Goal: Task Accomplishment & Management: Manage account settings

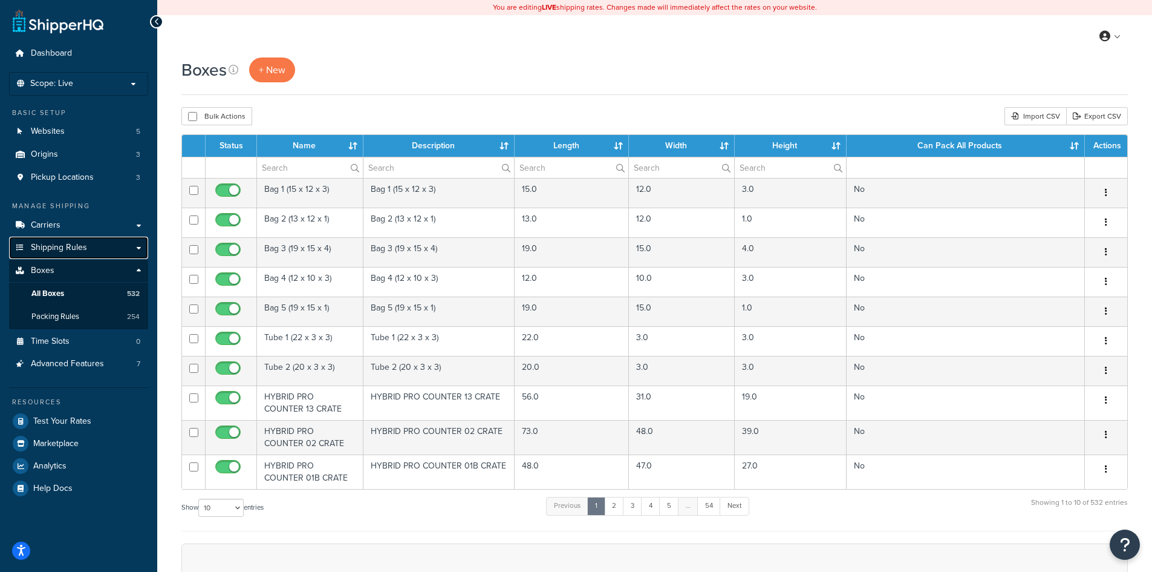
click at [69, 248] on span "Shipping Rules" at bounding box center [59, 248] width 56 height 10
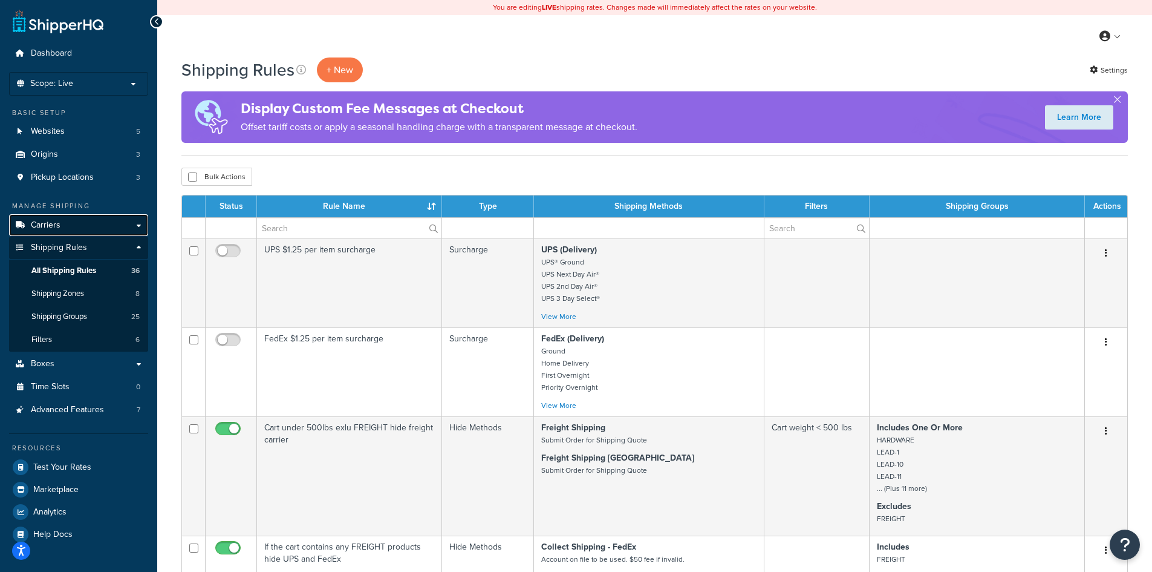
click at [57, 223] on span "Carriers" at bounding box center [46, 225] width 30 height 10
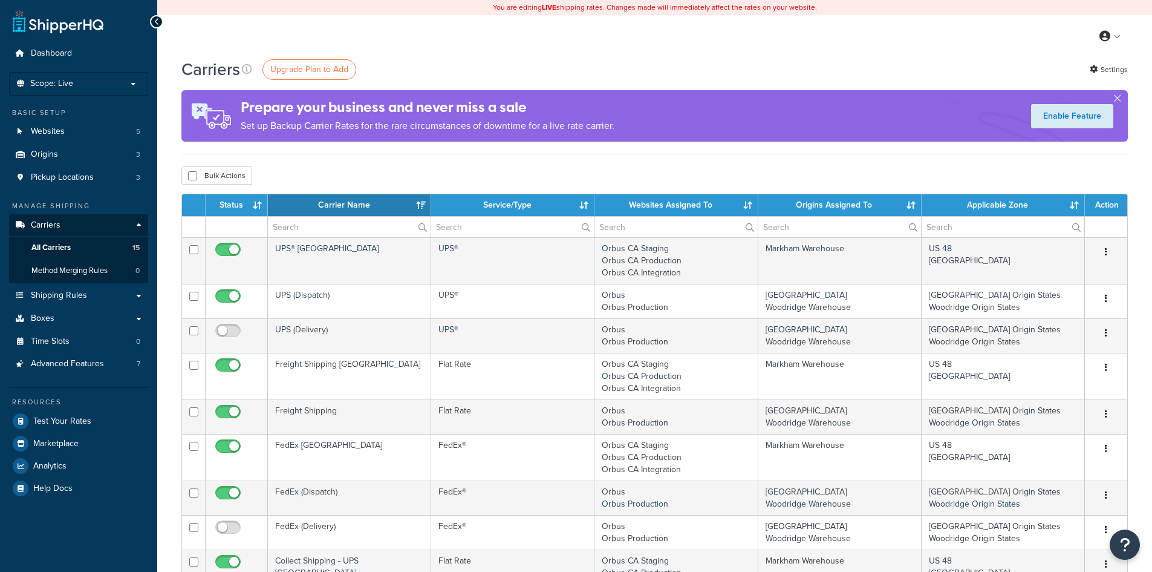
select select "15"
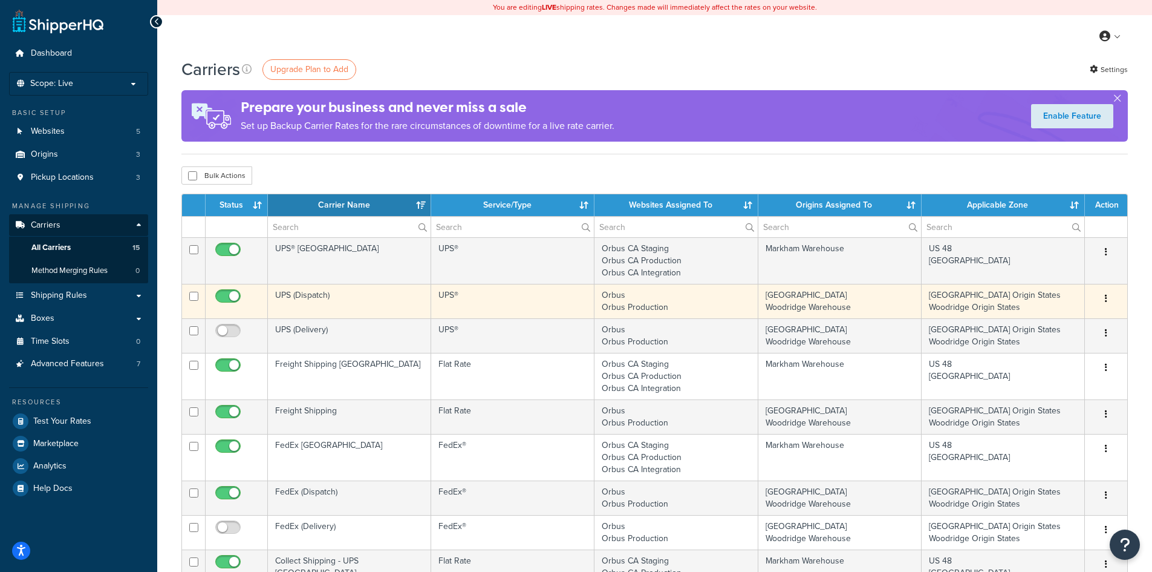
click at [322, 303] on td "UPS (Dispatch)" at bounding box center [349, 301] width 163 height 34
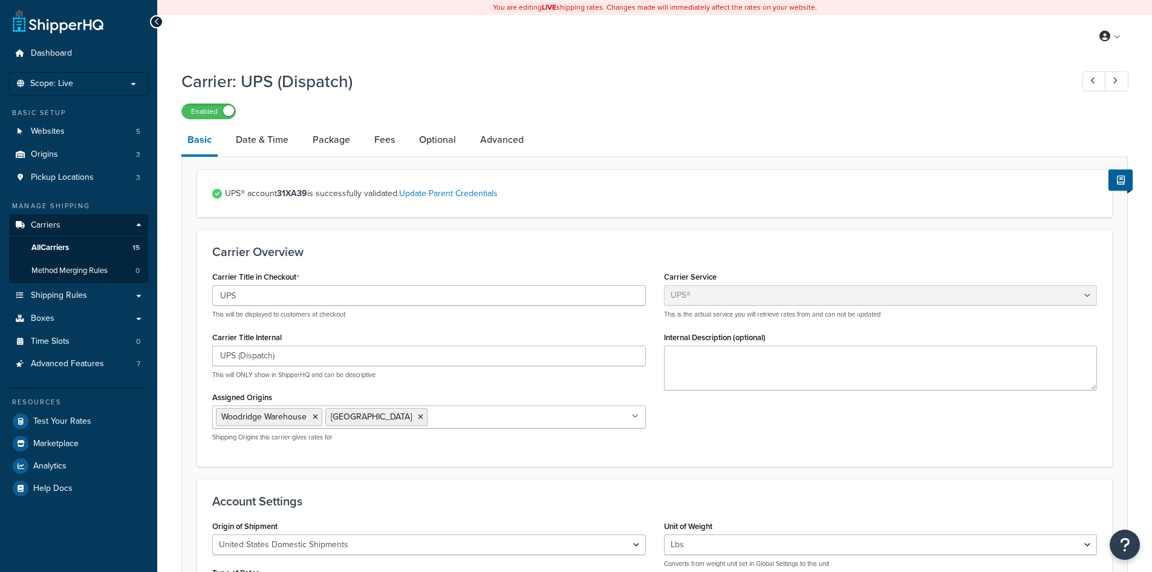
select select "ups"
click at [272, 145] on link "Date & Time" at bounding box center [262, 139] width 65 height 29
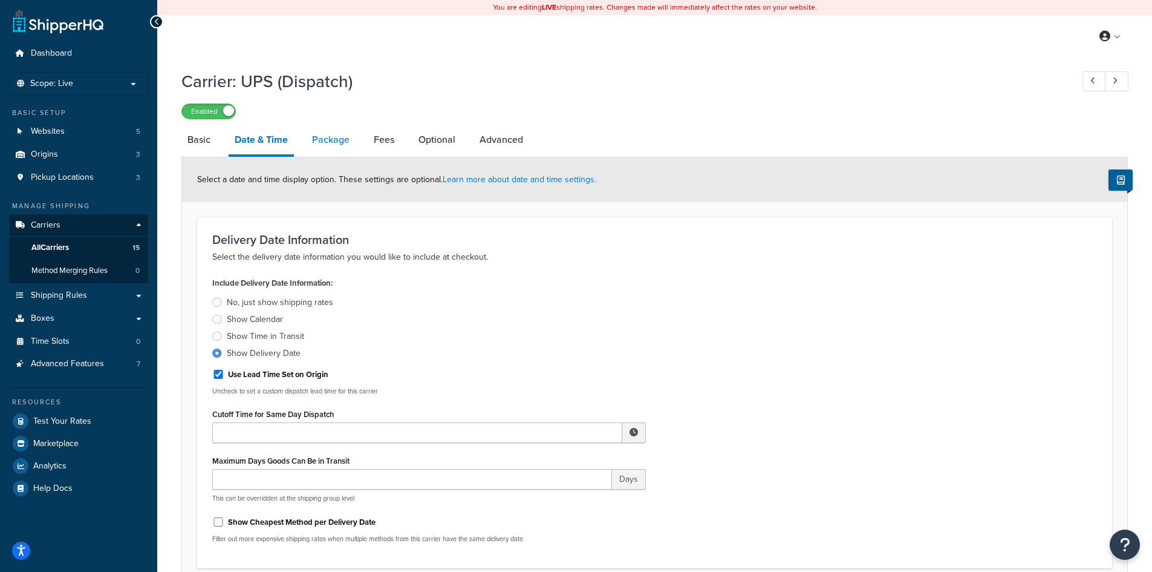
click at [333, 144] on link "Package" at bounding box center [331, 139] width 50 height 29
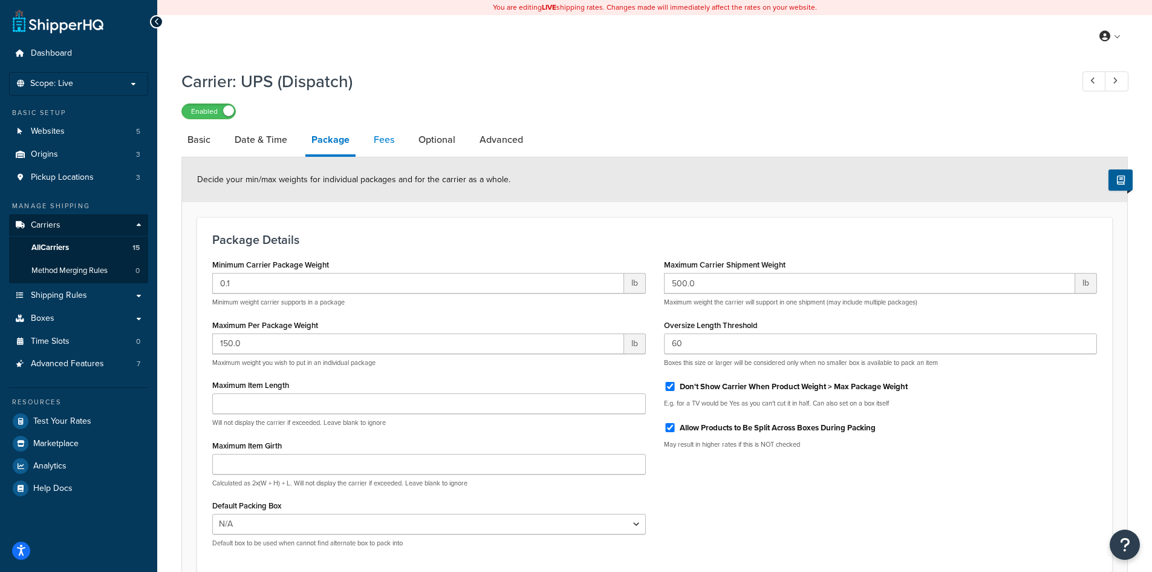
click at [387, 142] on link "Fees" at bounding box center [384, 139] width 33 height 29
select select "package"
select select "AFTER"
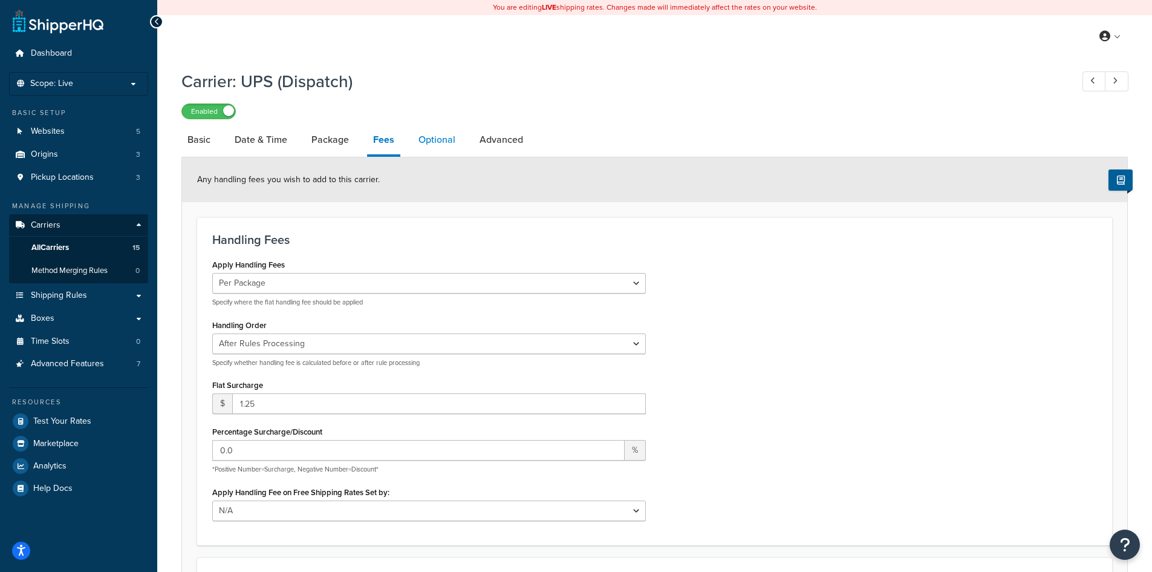
click at [444, 140] on link "Optional" at bounding box center [437, 139] width 49 height 29
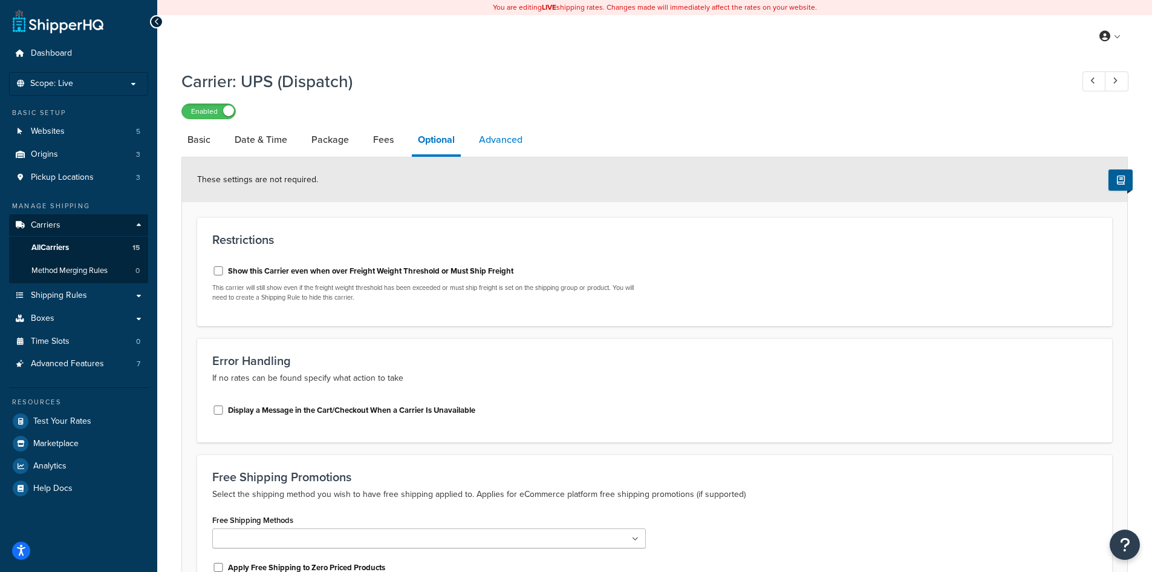
click at [495, 140] on link "Advanced" at bounding box center [501, 139] width 56 height 29
select select "false"
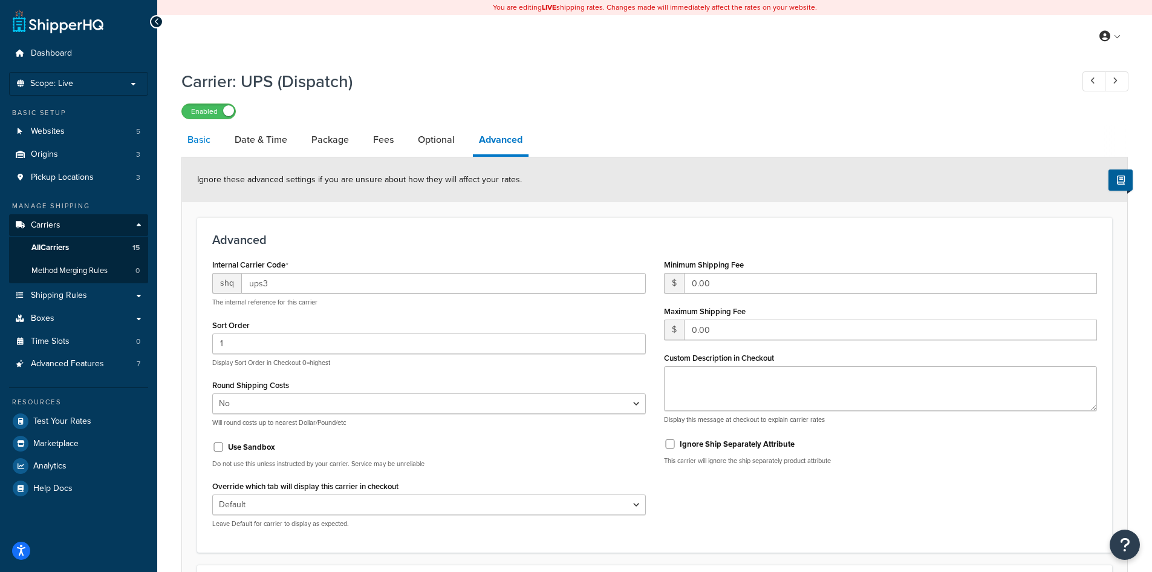
click at [203, 139] on link "Basic" at bounding box center [198, 139] width 35 height 29
select select "ups"
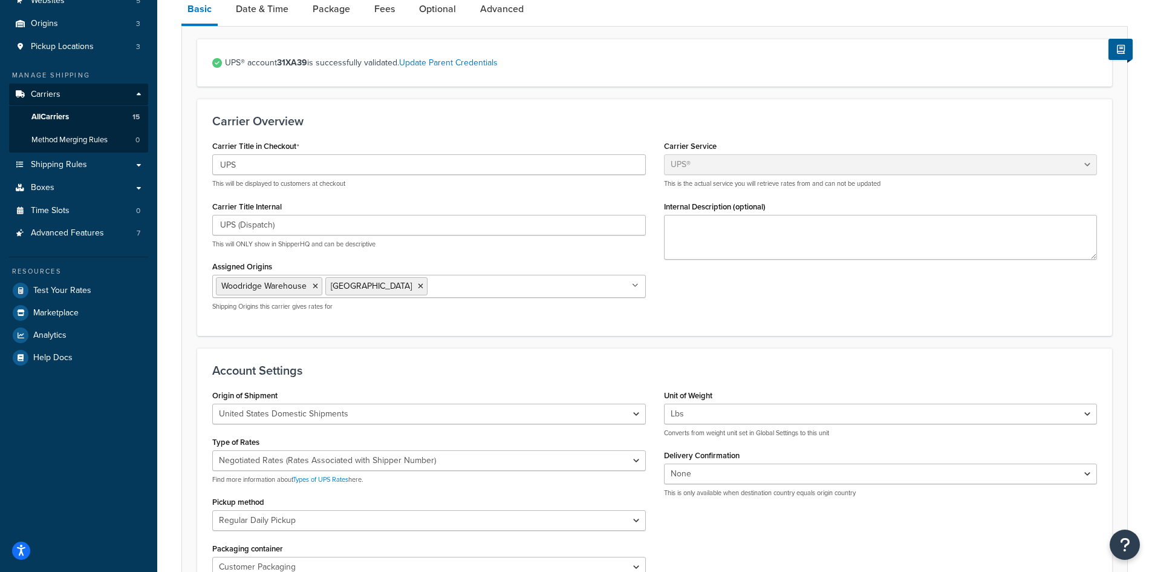
scroll to position [181, 0]
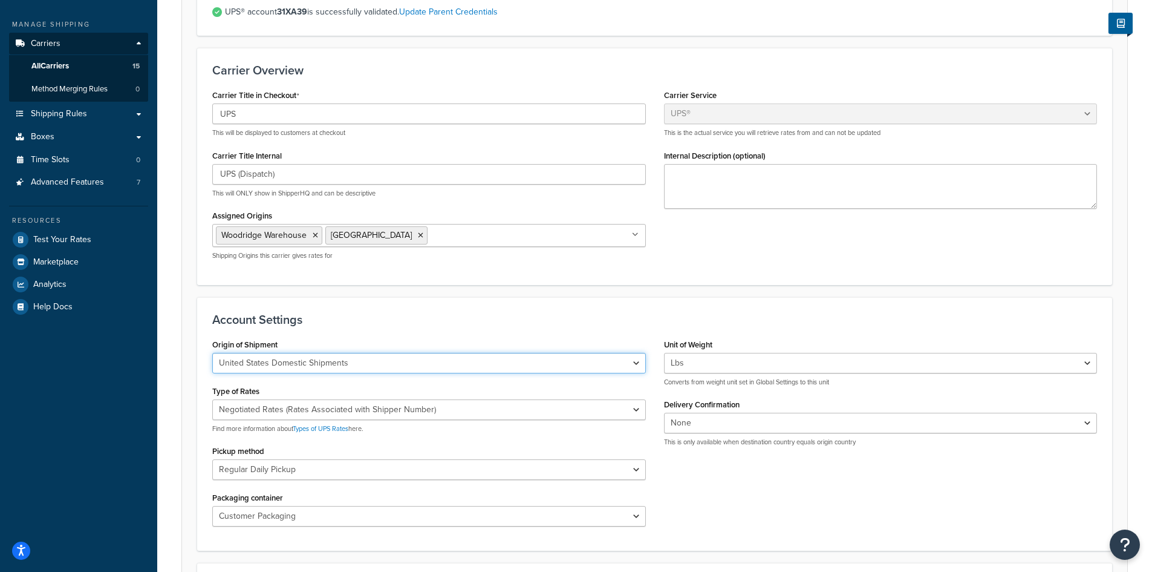
click at [637, 363] on select "United States Domestic Shipments Shipments Originating in United States Shipmen…" at bounding box center [429, 363] width 434 height 21
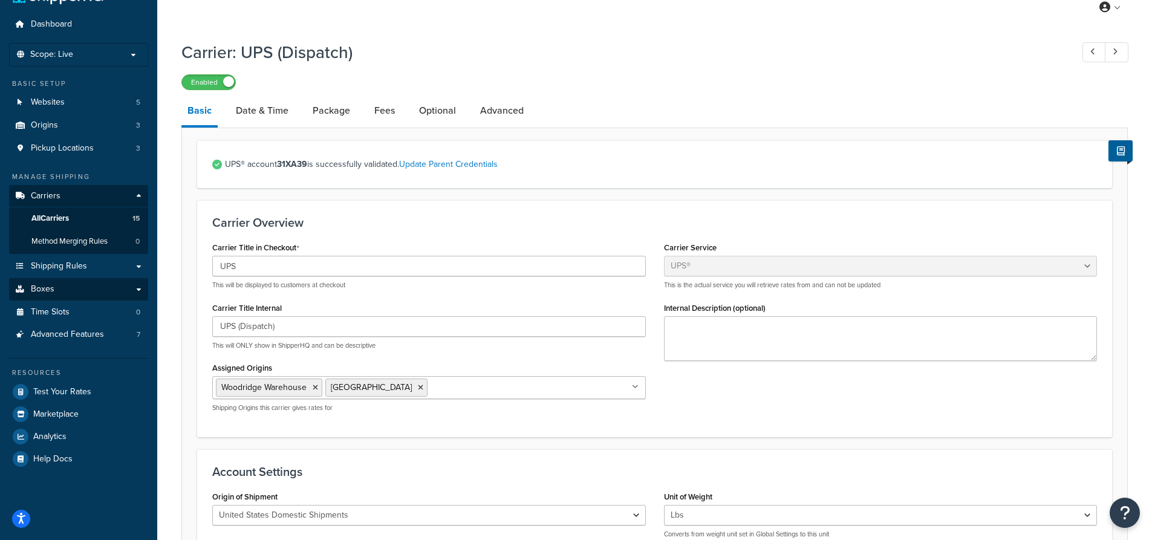
scroll to position [0, 0]
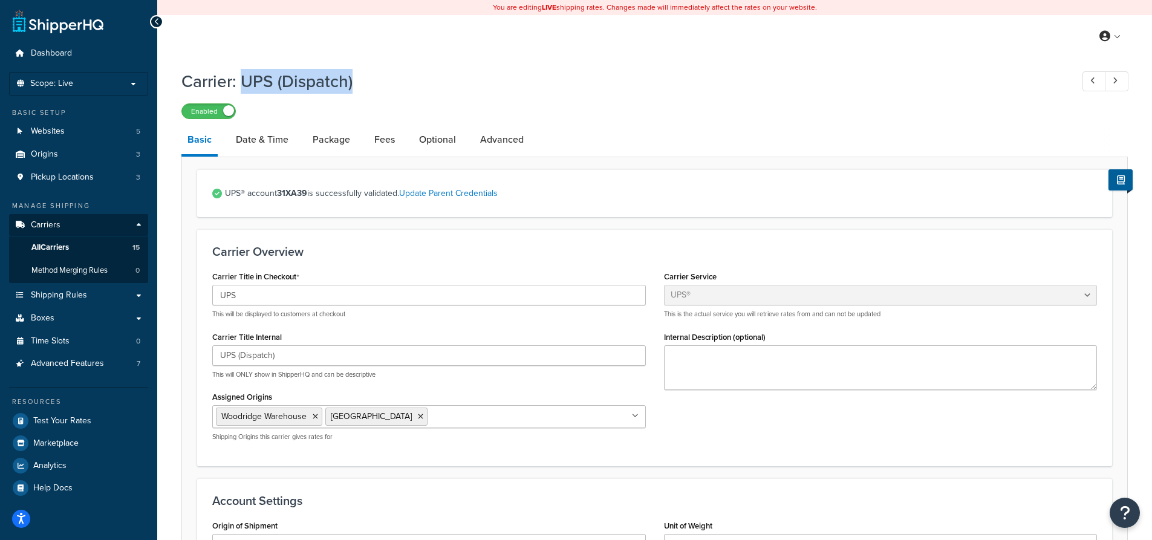
drag, startPoint x: 242, startPoint y: 80, endPoint x: 366, endPoint y: 87, distance: 124.2
click at [366, 87] on h1 "Carrier: UPS (Dispatch)" at bounding box center [620, 82] width 879 height 24
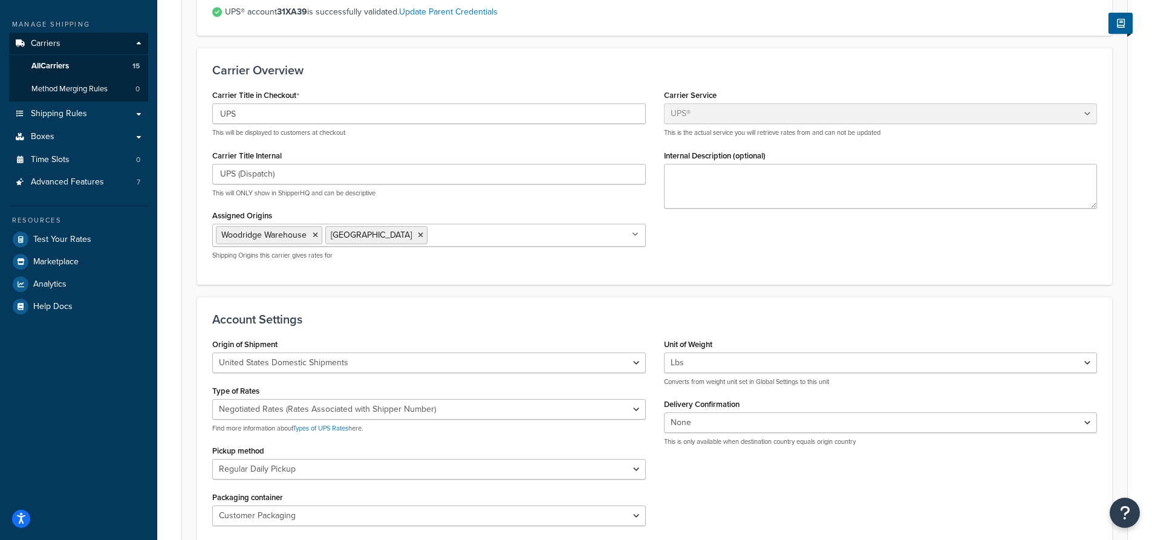
scroll to position [121, 0]
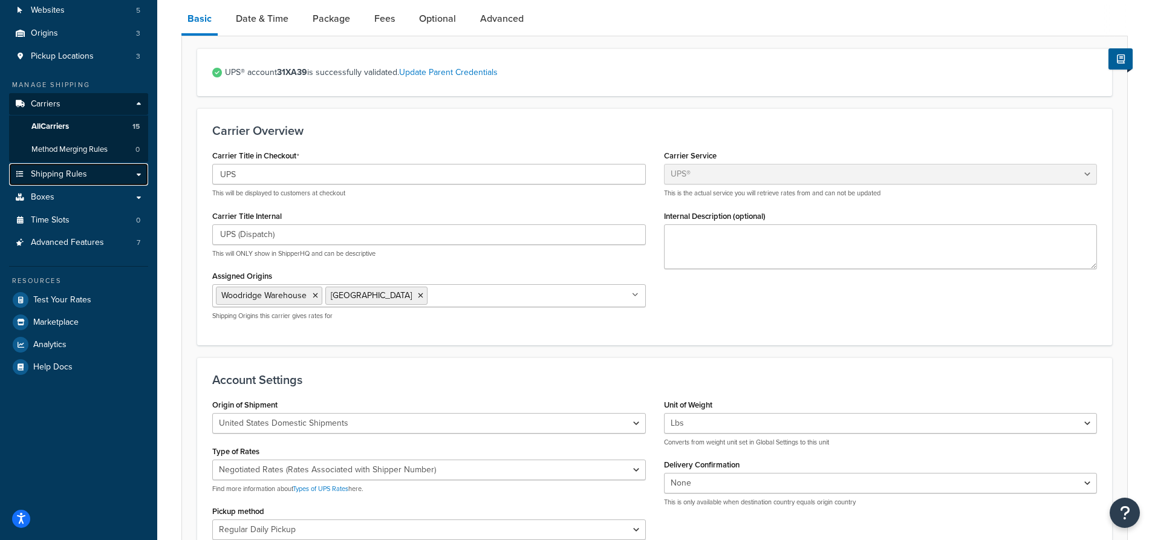
click at [73, 173] on span "Shipping Rules" at bounding box center [59, 174] width 56 height 10
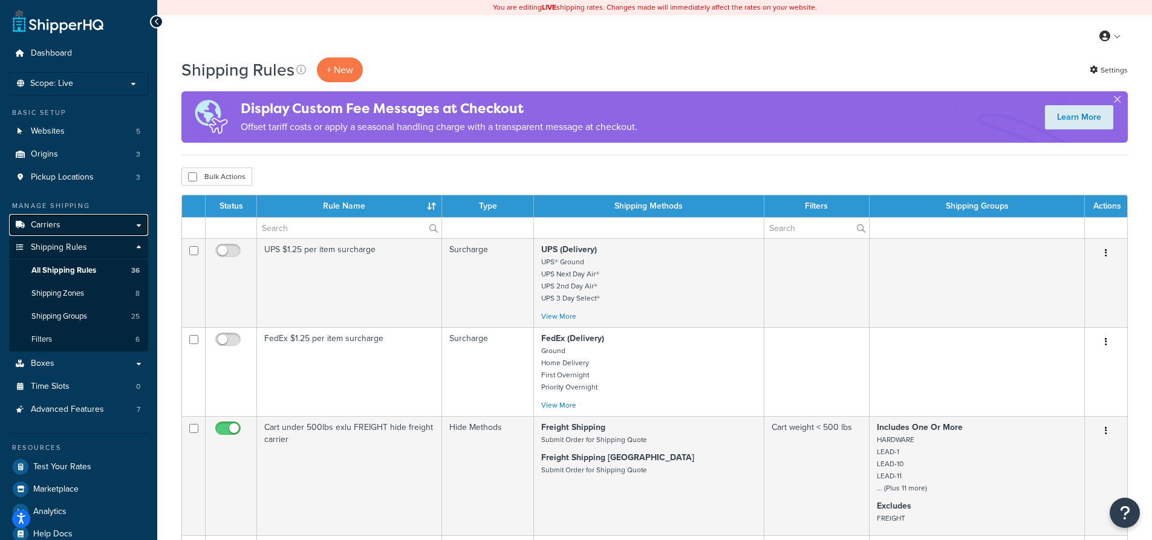
click at [54, 227] on span "Carriers" at bounding box center [46, 225] width 30 height 10
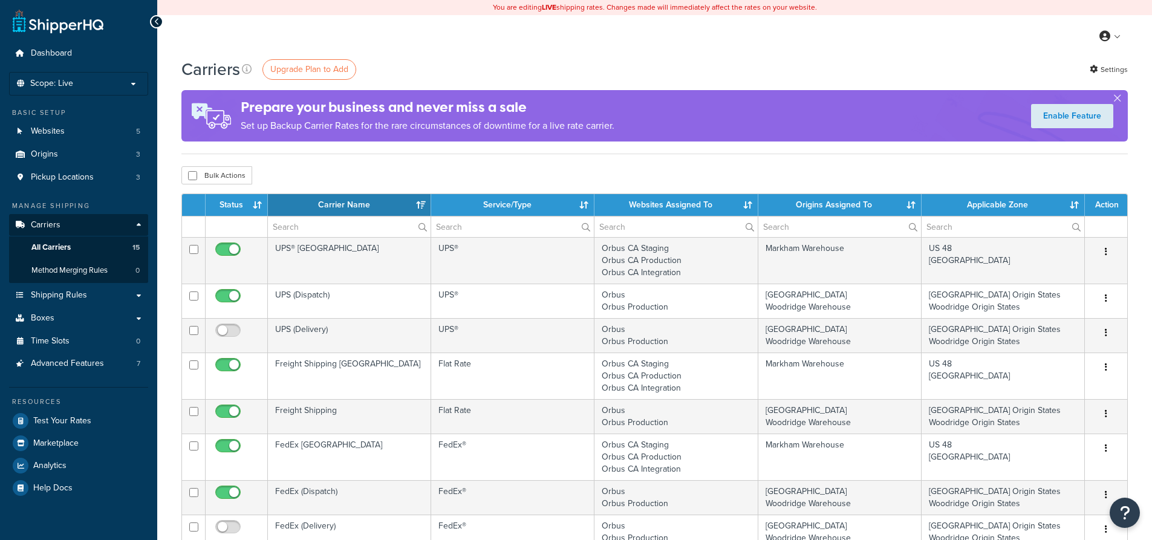
select select "15"
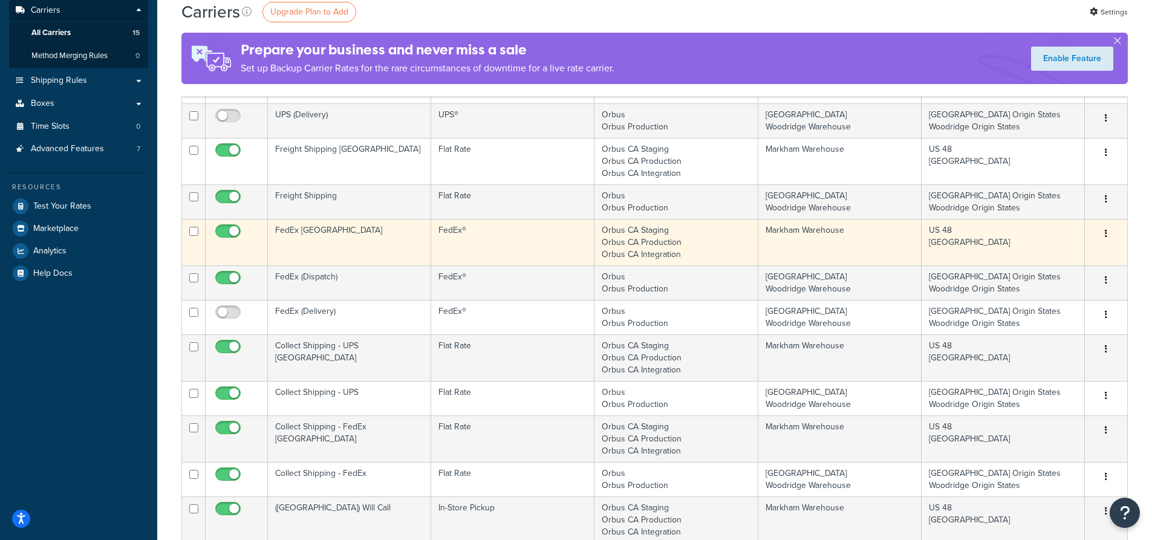
scroll to position [242, 0]
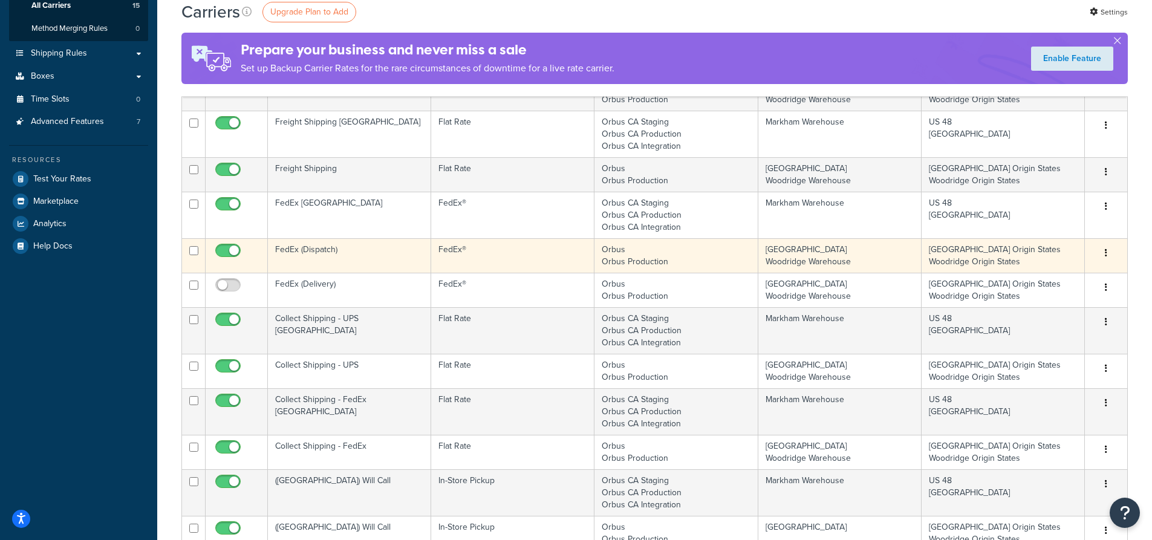
click at [325, 253] on td "FedEx (Dispatch)" at bounding box center [349, 255] width 163 height 34
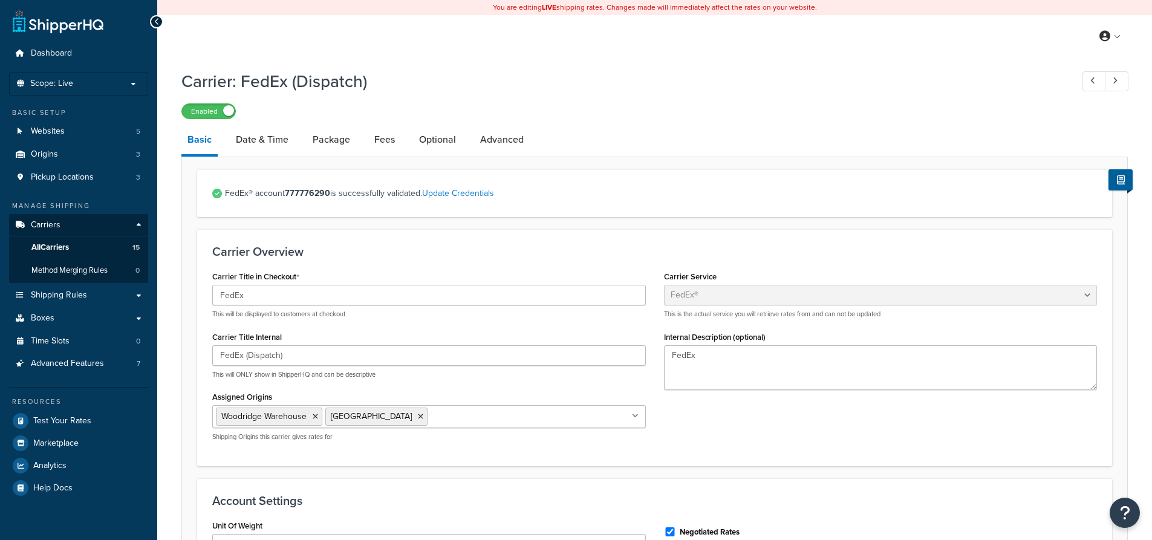
select select "fedEx"
select select "REGULAR_PICKUP"
select select "YOUR_PACKAGING"
click at [269, 137] on link "Date & Time" at bounding box center [262, 139] width 65 height 29
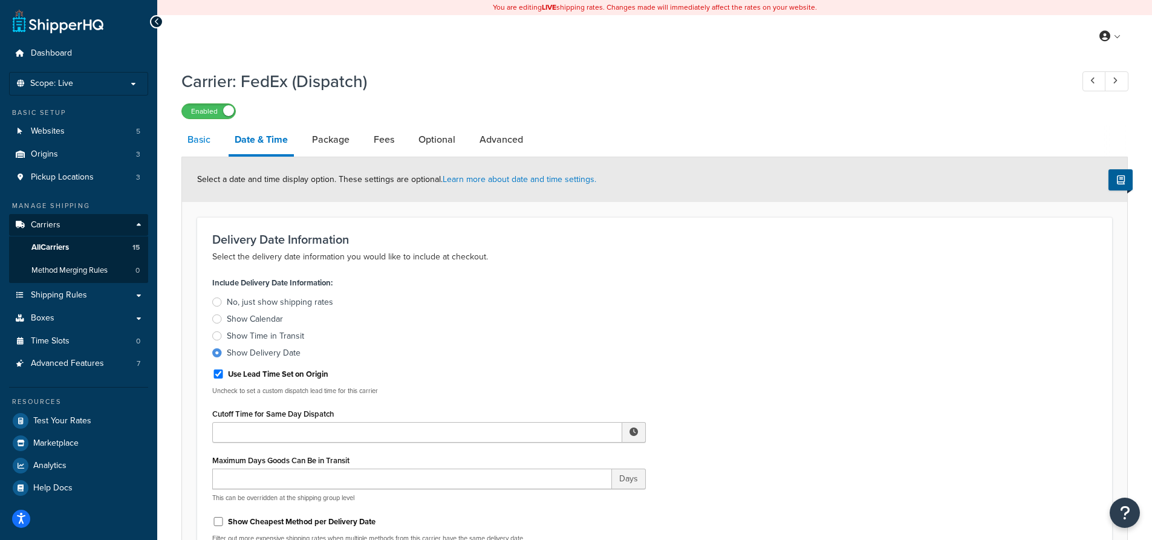
click at [209, 139] on link "Basic" at bounding box center [198, 139] width 35 height 29
select select "fedEx"
select select "REGULAR_PICKUP"
select select "YOUR_PACKAGING"
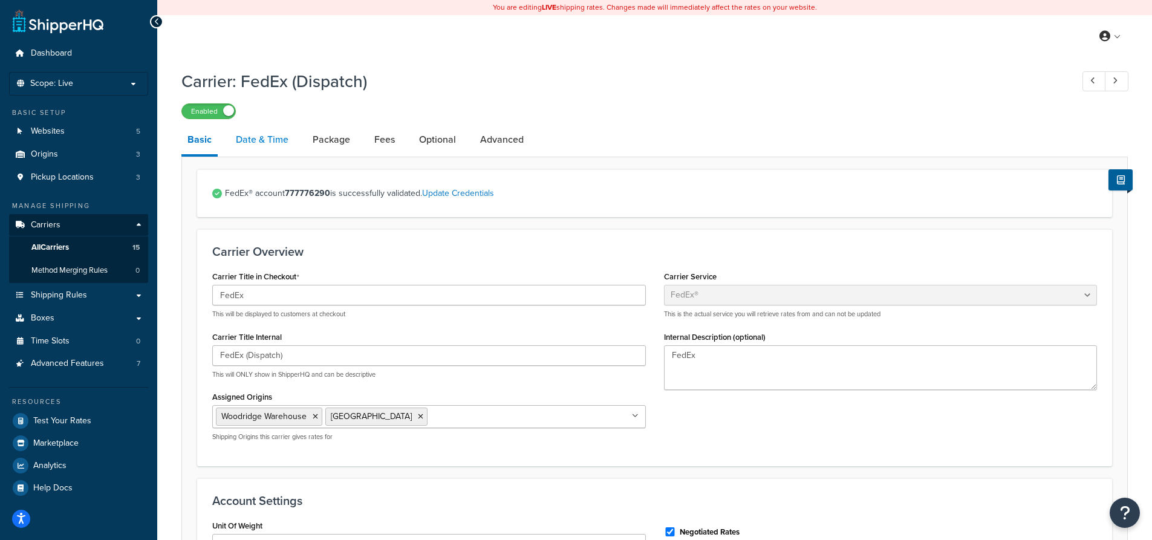
click at [264, 140] on link "Date & Time" at bounding box center [262, 139] width 65 height 29
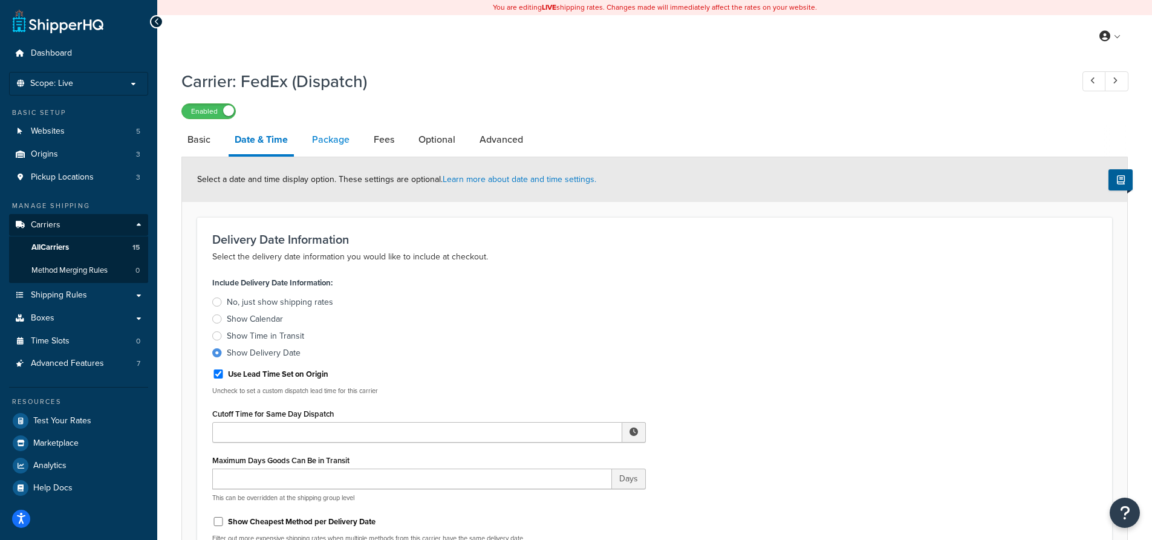
click at [344, 137] on link "Package" at bounding box center [331, 139] width 50 height 29
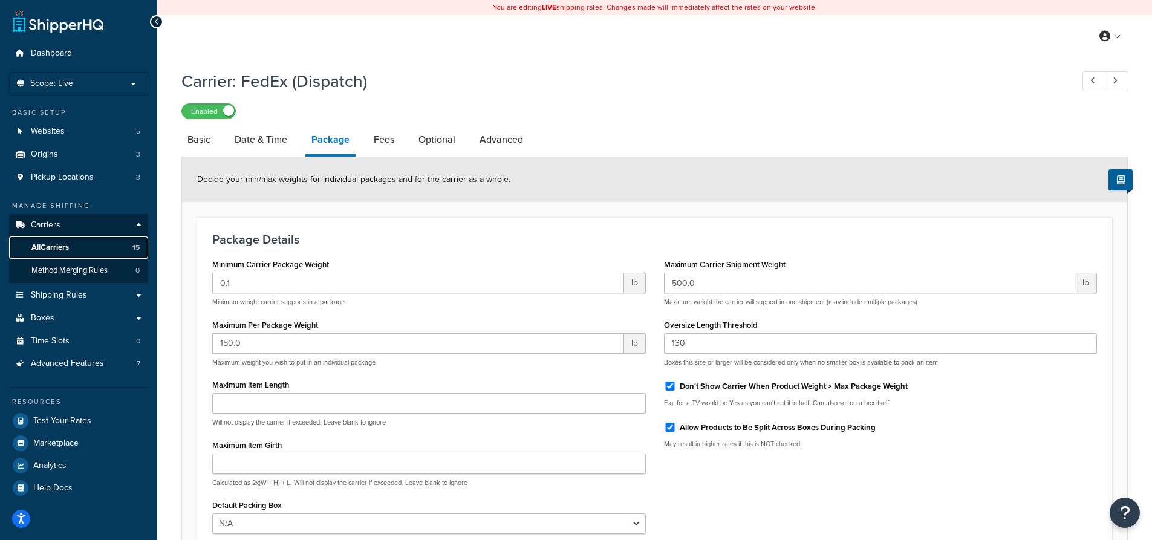
click at [60, 247] on span "All Carriers" at bounding box center [50, 248] width 38 height 10
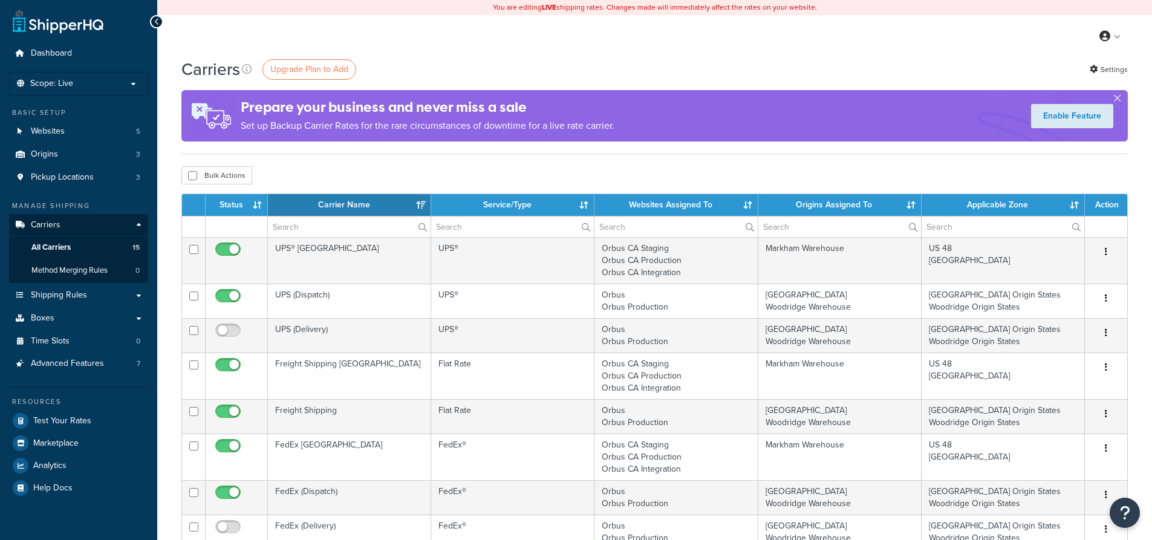
select select "15"
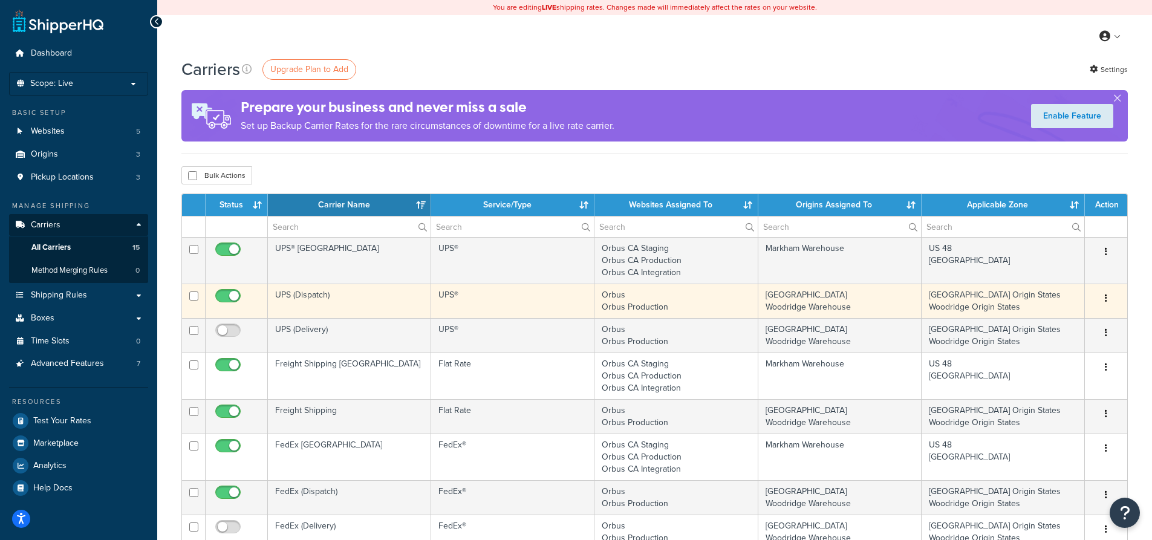
click at [321, 289] on td "UPS (Dispatch)" at bounding box center [349, 301] width 163 height 34
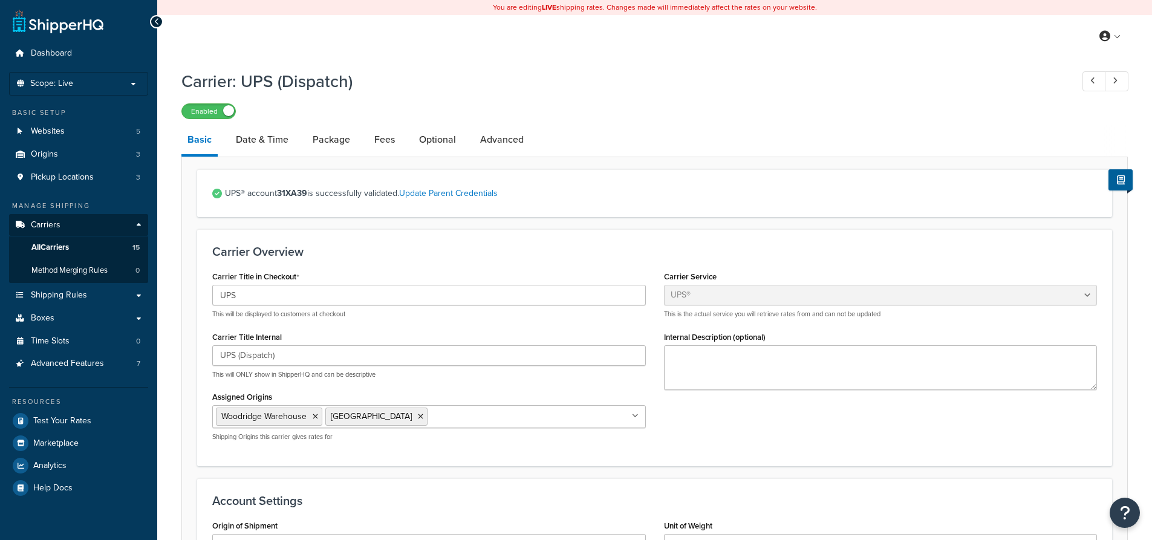
select select "ups"
click at [76, 245] on link "All Carriers 15" at bounding box center [78, 248] width 139 height 22
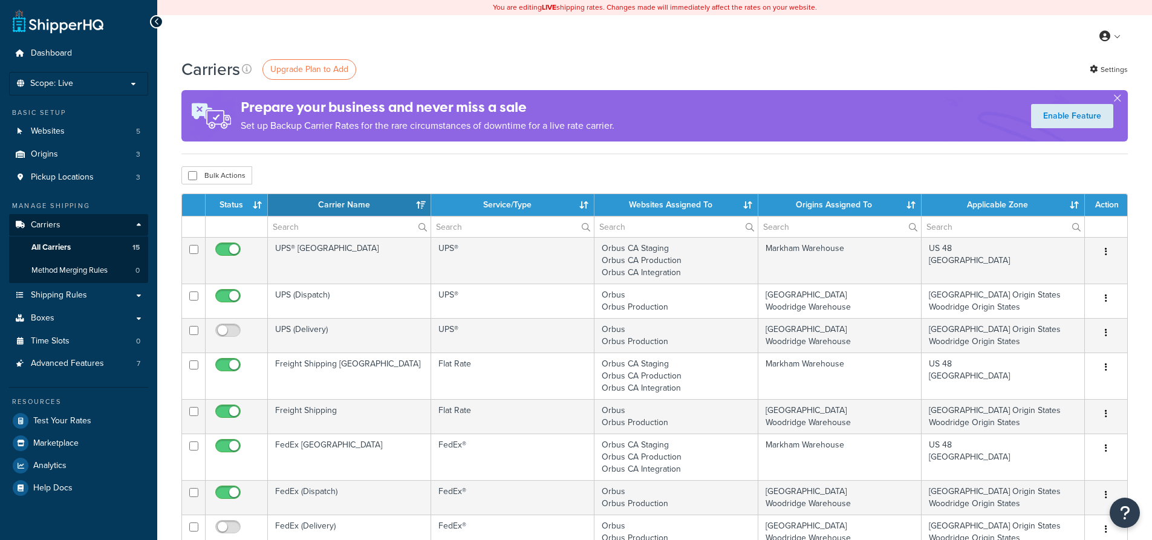
select select "15"
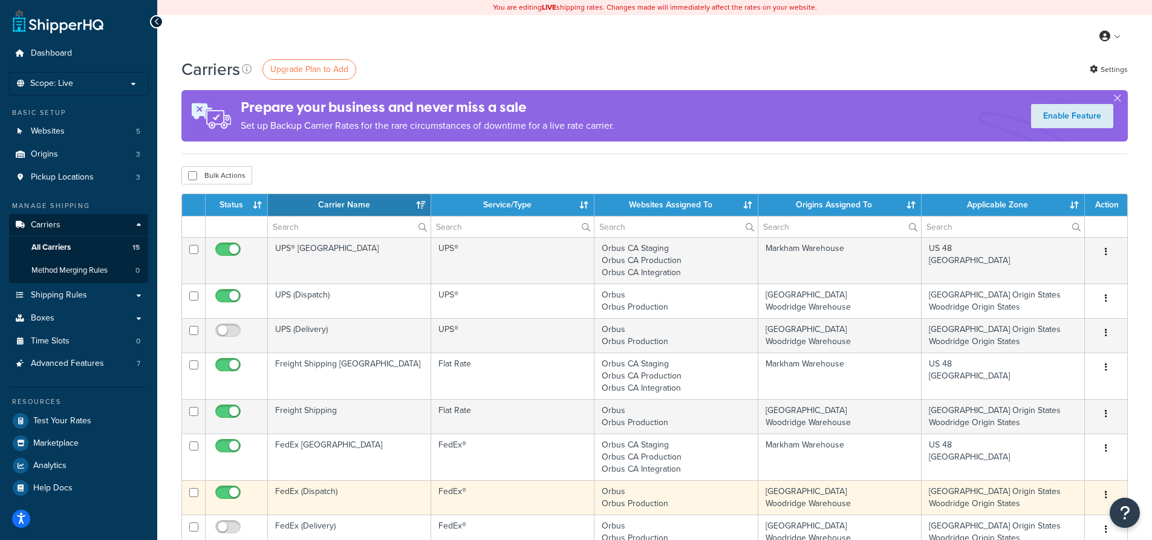
click at [305, 493] on td "FedEx (Dispatch)" at bounding box center [349, 497] width 163 height 34
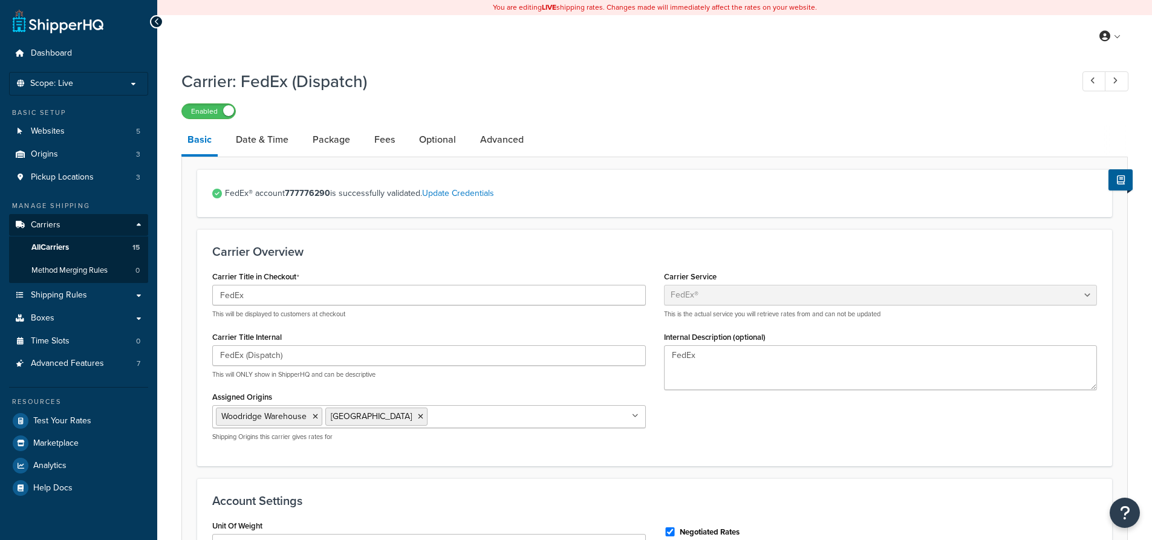
select select "fedEx"
select select "REGULAR_PICKUP"
select select "YOUR_PACKAGING"
click at [272, 134] on link "Date & Time" at bounding box center [262, 139] width 65 height 29
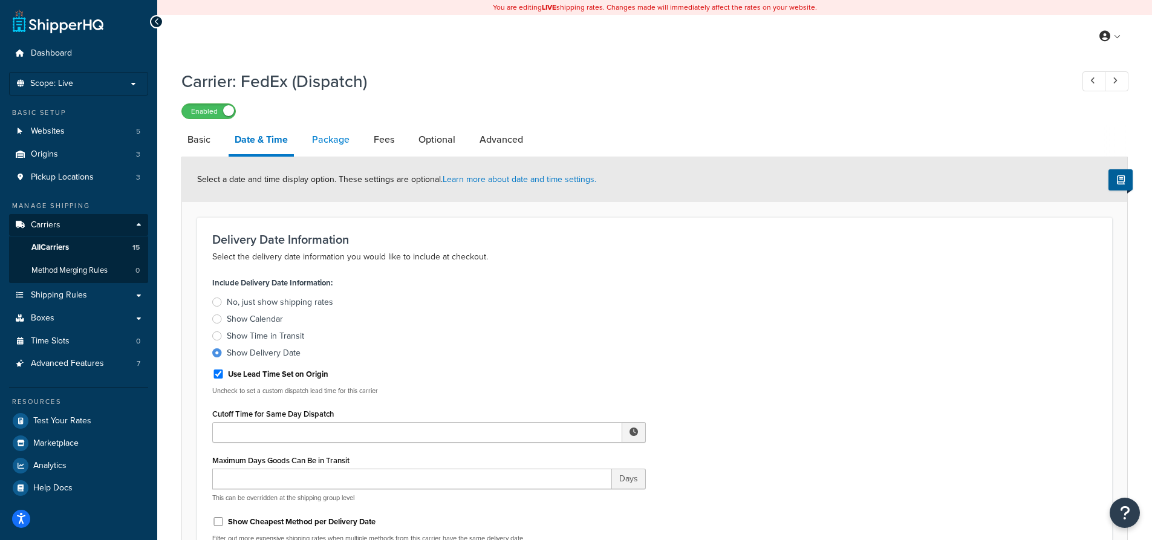
click at [322, 140] on link "Package" at bounding box center [331, 139] width 50 height 29
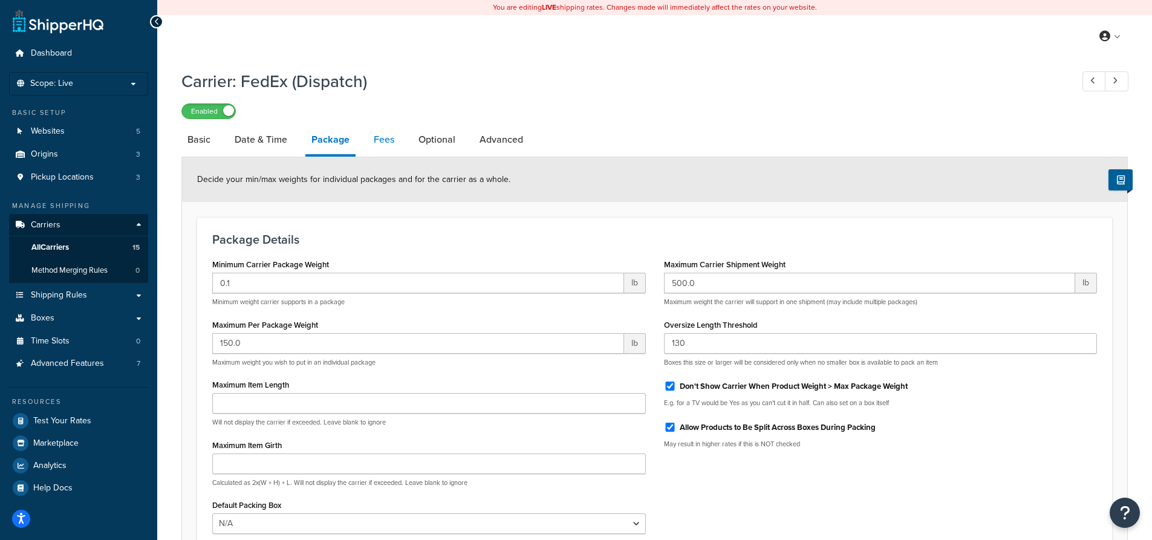
click at [382, 137] on link "Fees" at bounding box center [384, 139] width 33 height 29
select select "package"
select select "AFTER"
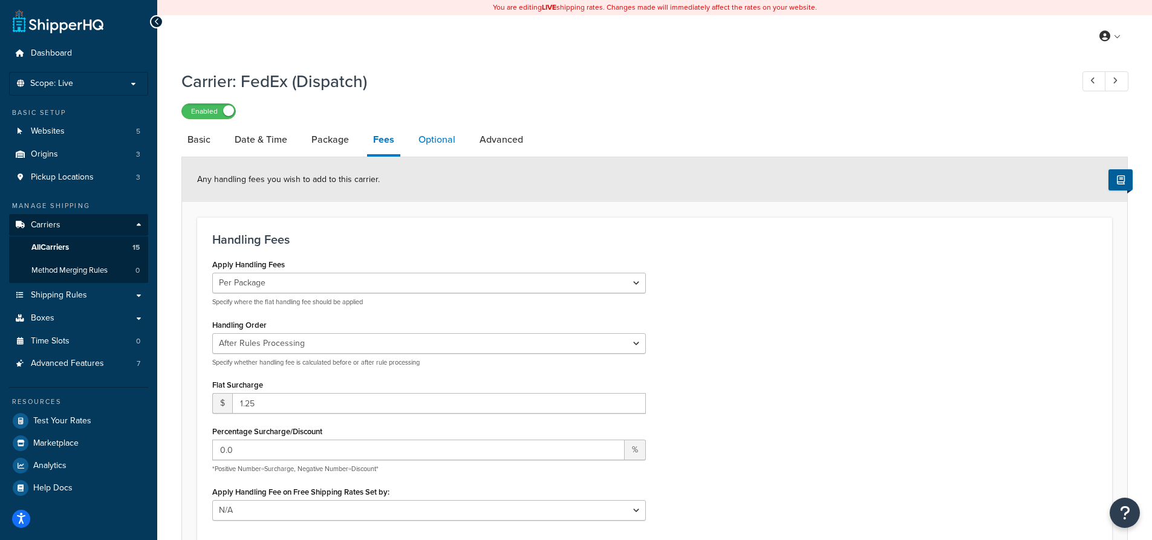
click at [440, 143] on link "Optional" at bounding box center [437, 139] width 49 height 29
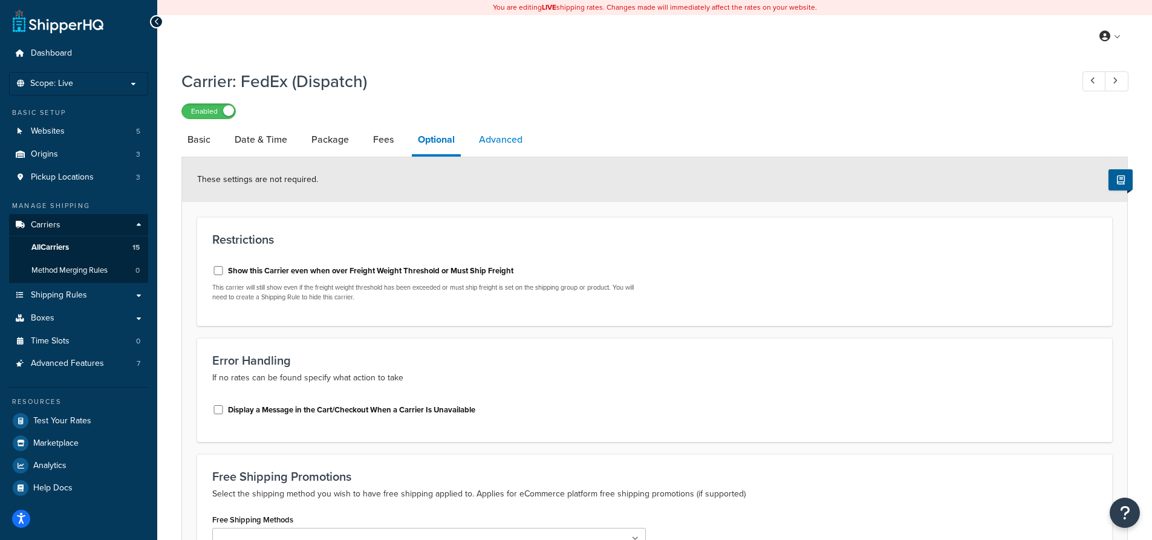
click at [505, 142] on link "Advanced" at bounding box center [501, 139] width 56 height 29
select select "false"
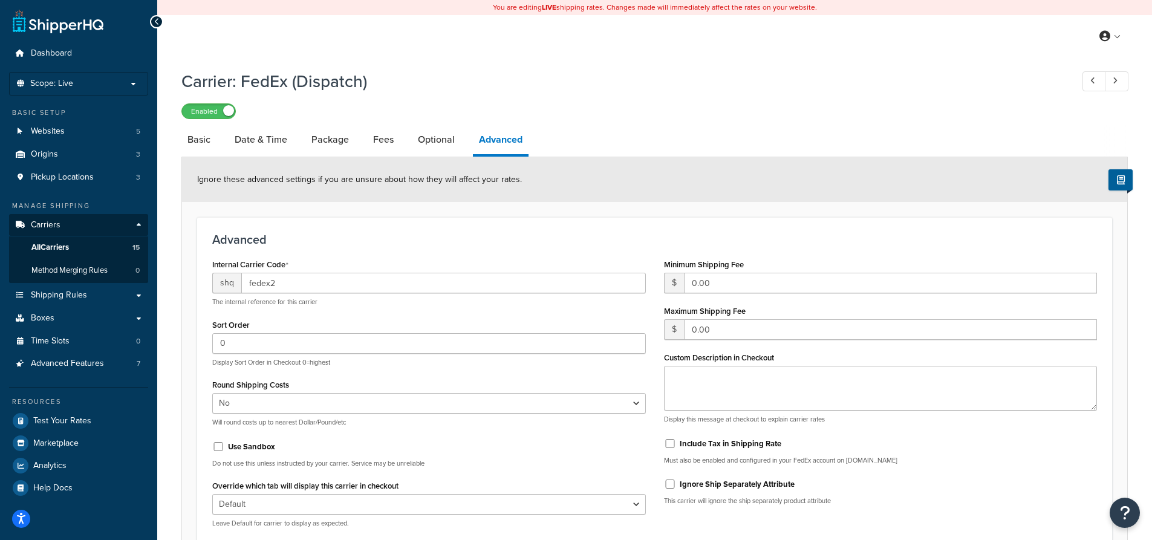
click at [578, 122] on div "Carrier: FedEx (Dispatch) Enabled Basic Date & Time Package Fees Optional Advan…" at bounding box center [654, 419] width 947 height 710
